Goal: Navigation & Orientation: Find specific page/section

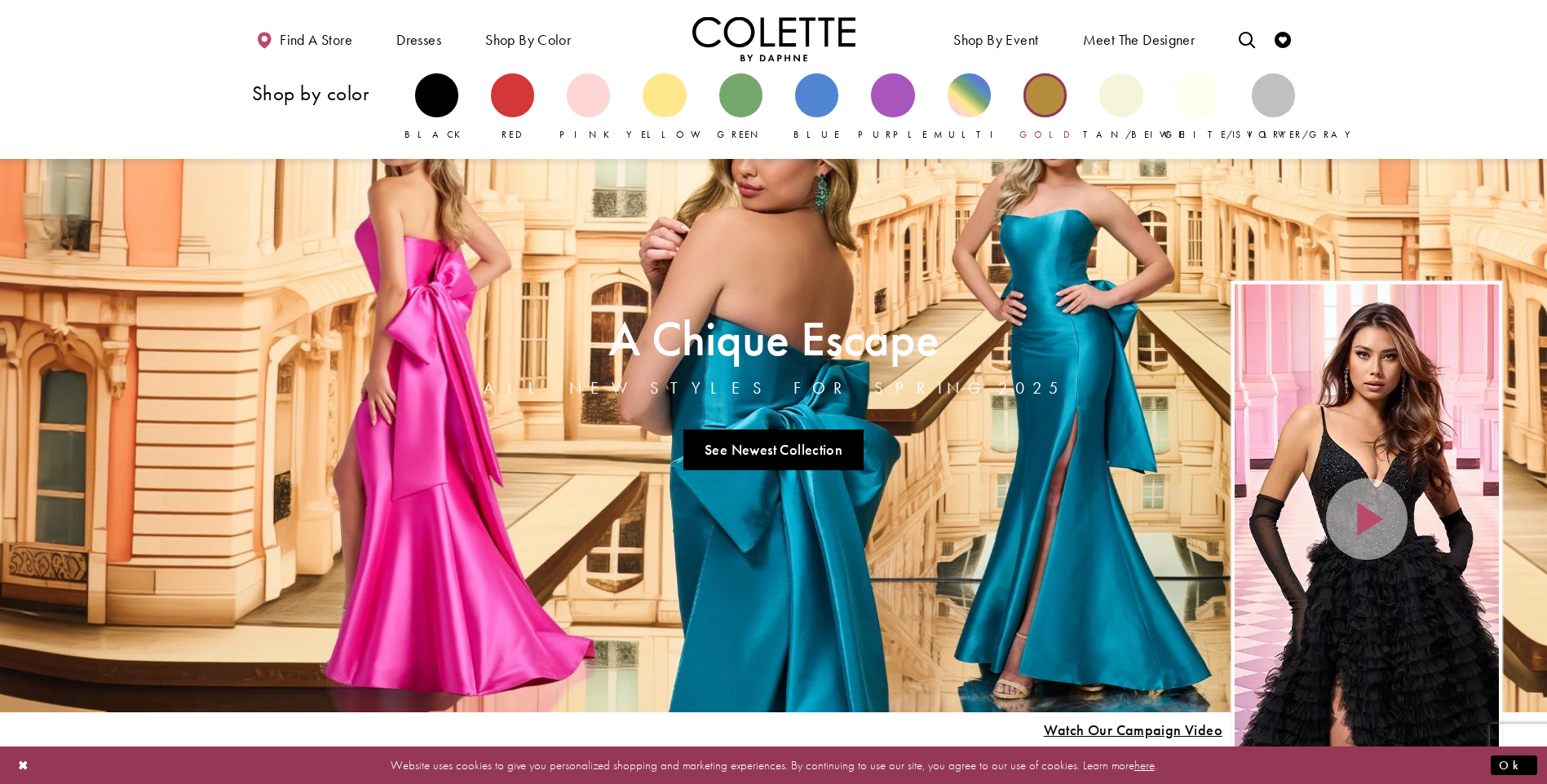
click at [1058, 108] on div "Primary block" at bounding box center [1045, 95] width 43 height 43
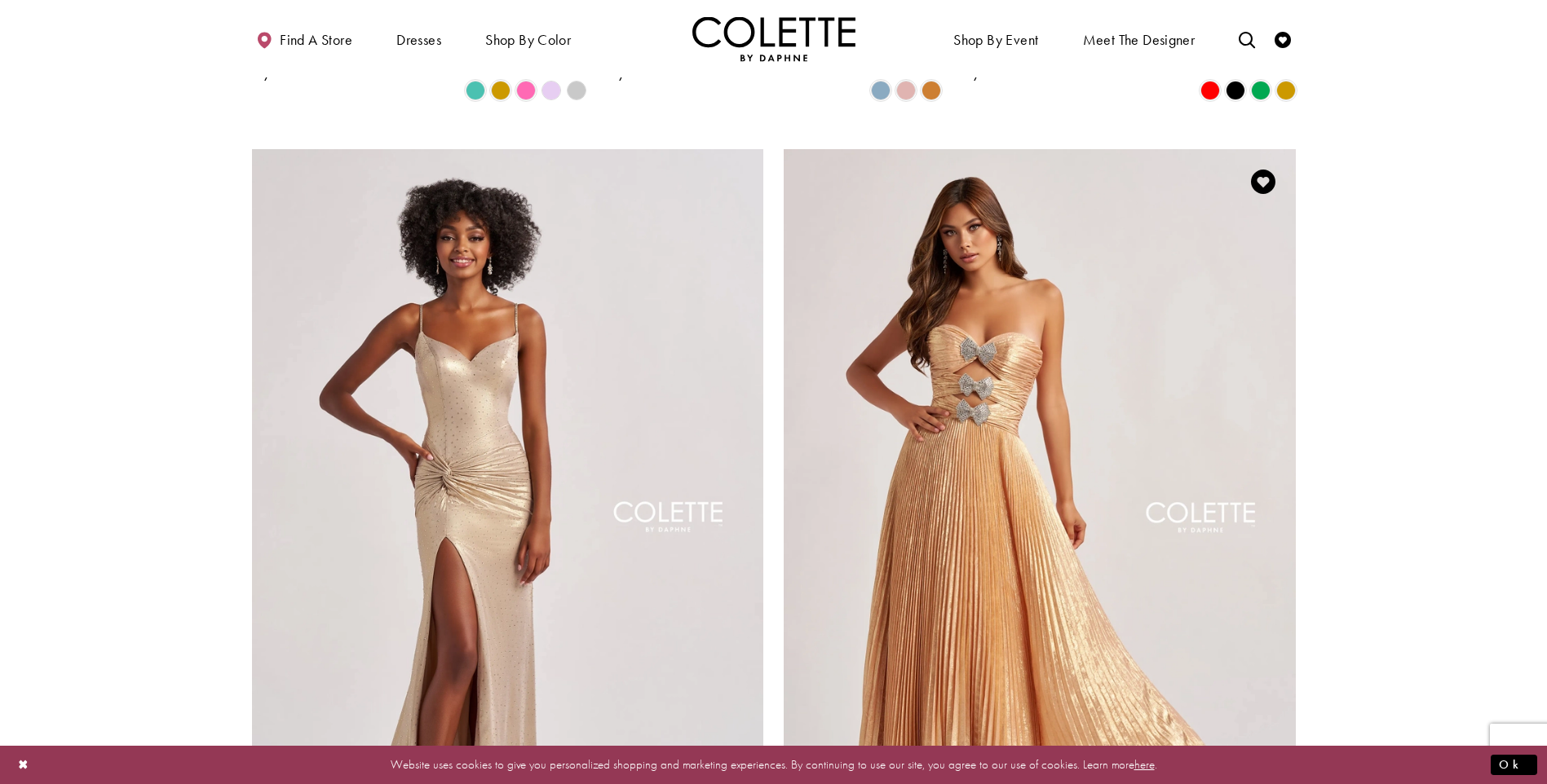
scroll to position [652, 0]
